Goal: Information Seeking & Learning: Learn about a topic

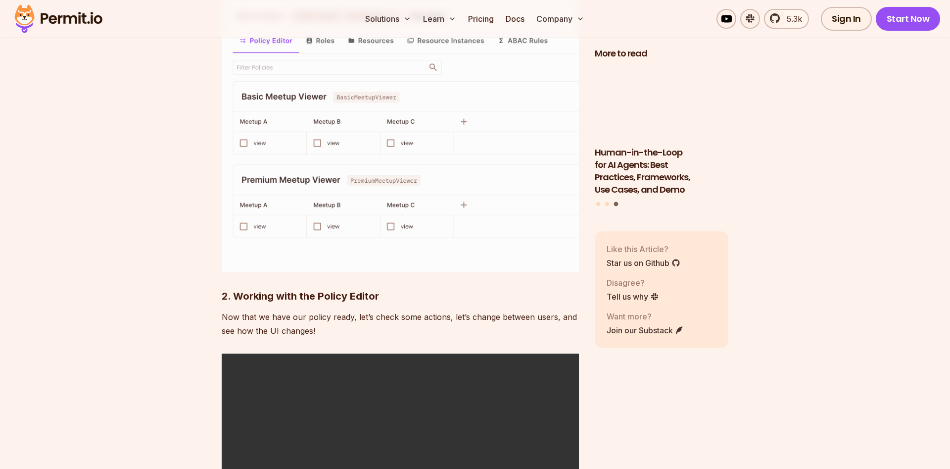
scroll to position [5200, 0]
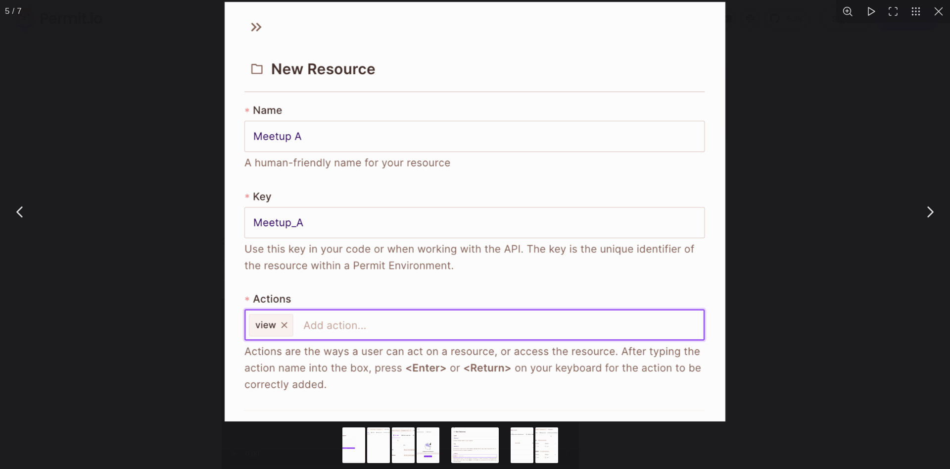
click at [782, 137] on div "You can close this modal content with the ESC key" at bounding box center [475, 211] width 950 height 423
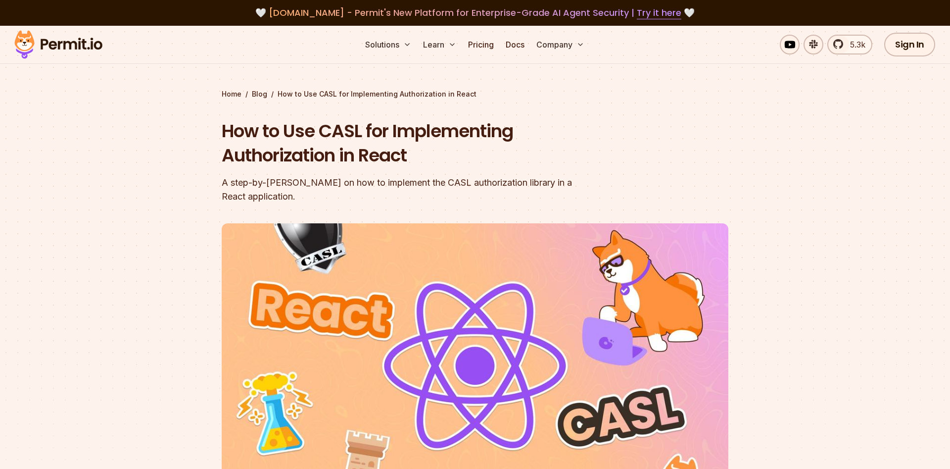
click at [236, 135] on h1 "How to Use CASL for Implementing Authorization in React" at bounding box center [412, 143] width 380 height 49
click at [332, 133] on h1 "How to Use CASL for Implementing Authorization in React" at bounding box center [412, 143] width 380 height 49
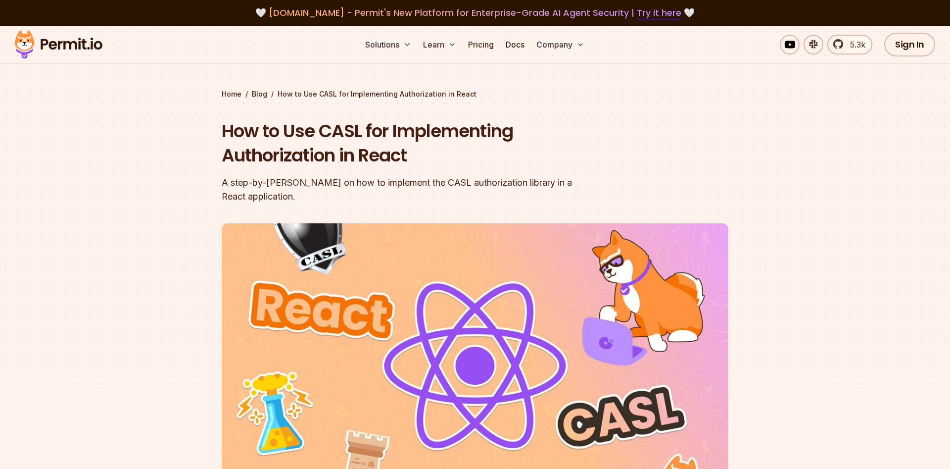
click at [332, 133] on h1 "How to Use CASL for Implementing Authorization in React" at bounding box center [412, 143] width 380 height 49
click at [362, 126] on h1 "How to Use CASL for Implementing Authorization in React" at bounding box center [412, 143] width 380 height 49
click at [383, 134] on h1 "How to Use CASL for Implementing Authorization in React" at bounding box center [412, 143] width 380 height 49
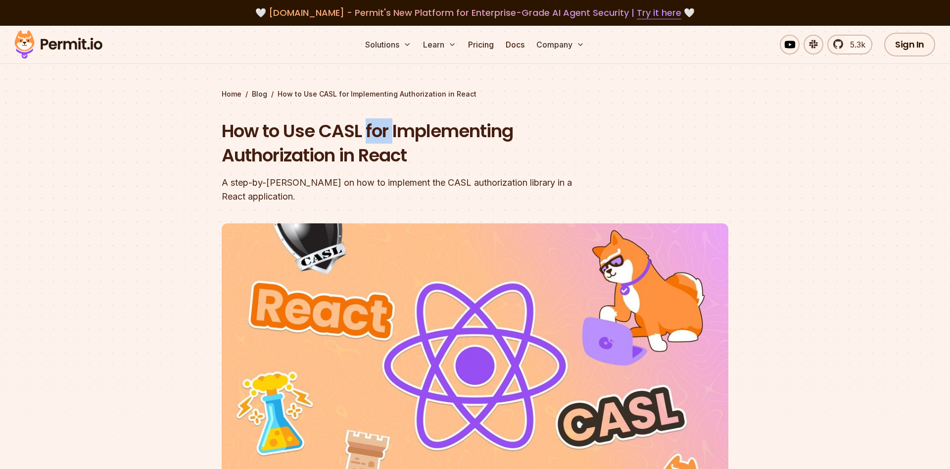
click at [383, 134] on h1 "How to Use CASL for Implementing Authorization in React" at bounding box center [412, 143] width 380 height 49
click at [376, 144] on h1 "How to Use CASL for Implementing Authorization in React" at bounding box center [412, 143] width 380 height 49
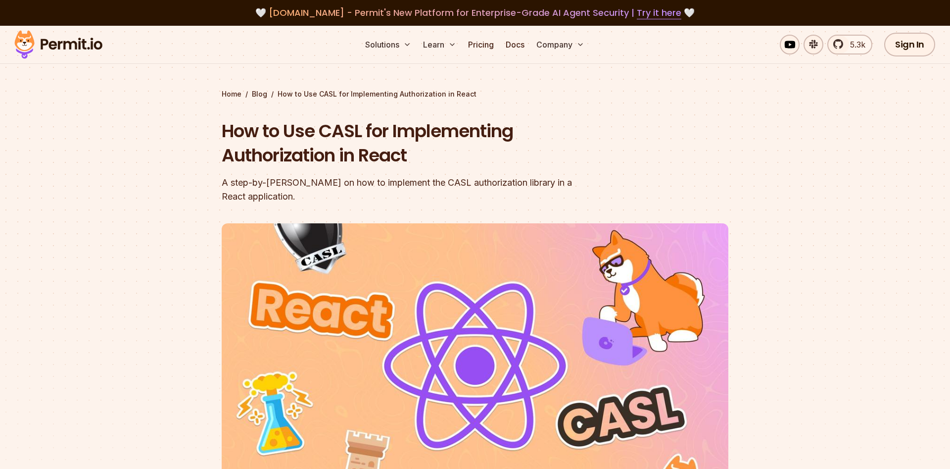
click at [369, 149] on h1 "How to Use CASL for Implementing Authorization in React" at bounding box center [412, 143] width 380 height 49
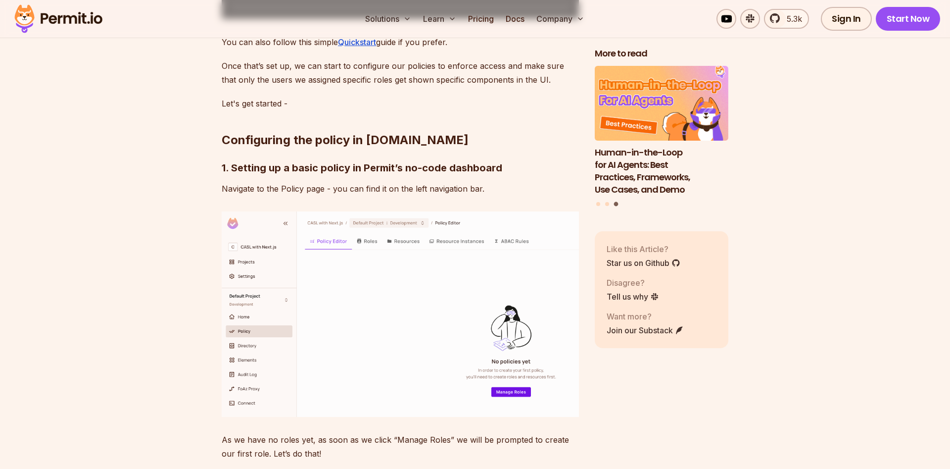
scroll to position [3382, 0]
